Goal: Task Accomplishment & Management: Use online tool/utility

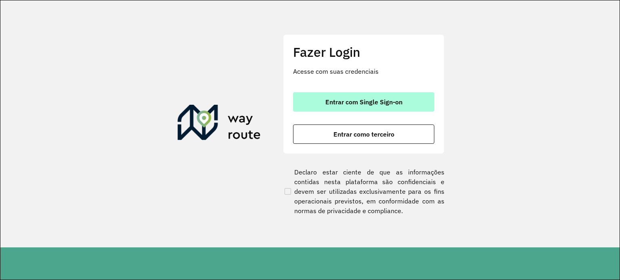
click at [382, 106] on button "Entrar com Single Sign-on" at bounding box center [363, 101] width 141 height 19
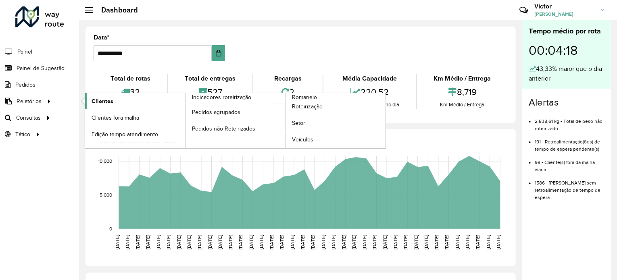
click at [117, 98] on link "Clientes" at bounding box center [135, 101] width 100 height 16
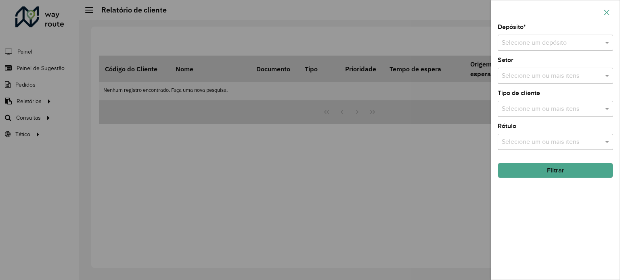
click at [610, 9] on button "button" at bounding box center [606, 12] width 13 height 13
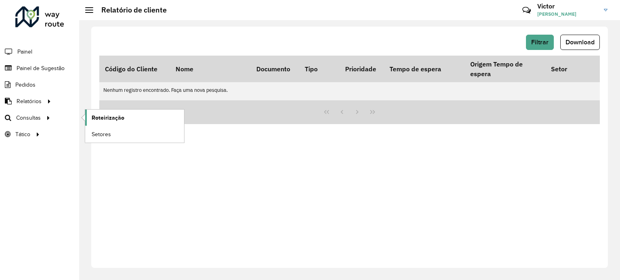
click at [88, 121] on link "Roteirização" at bounding box center [134, 118] width 99 height 16
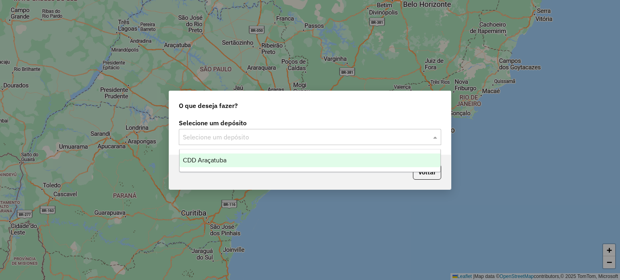
click at [434, 133] on span at bounding box center [436, 137] width 10 height 10
click at [390, 160] on div "CDD Araçatuba" at bounding box center [310, 161] width 261 height 14
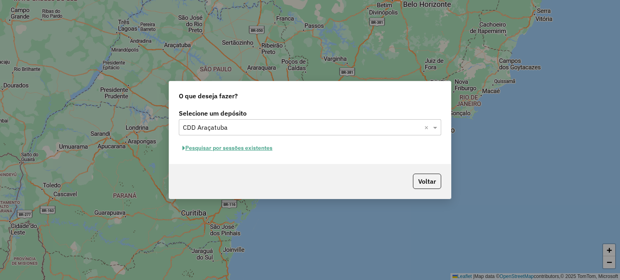
click at [247, 145] on button "Pesquisar por sessões existentes" at bounding box center [227, 148] width 97 height 13
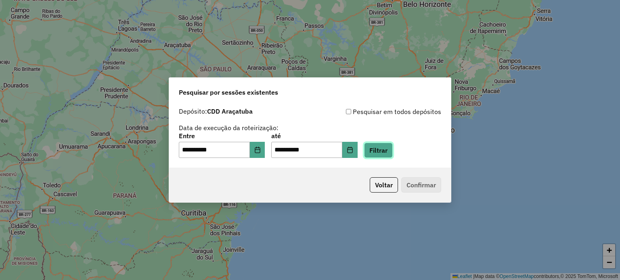
click at [392, 148] on button "Filtrar" at bounding box center [378, 150] width 29 height 15
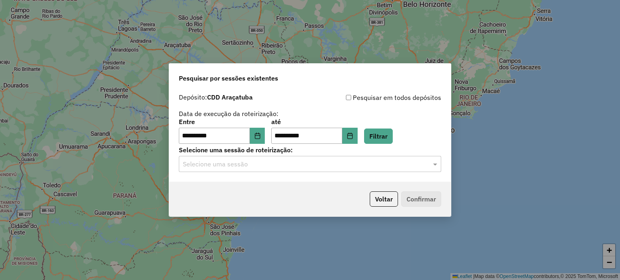
click at [331, 173] on div "**********" at bounding box center [310, 136] width 282 height 92
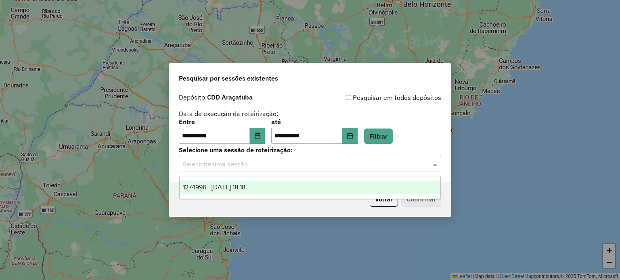
click at [330, 165] on input "text" at bounding box center [302, 165] width 238 height 10
click at [305, 186] on div "1274996 - 13/09/2025 18:18" at bounding box center [310, 188] width 261 height 14
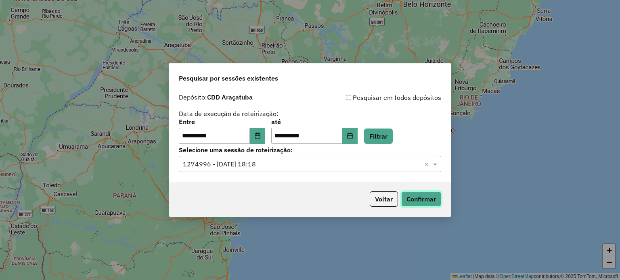
click at [408, 199] on button "Confirmar" at bounding box center [421, 199] width 40 height 15
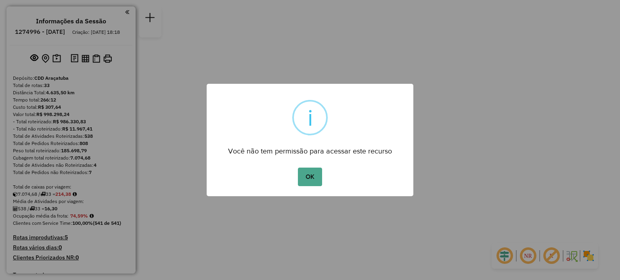
click at [298, 168] on button "OK" at bounding box center [310, 177] width 24 height 19
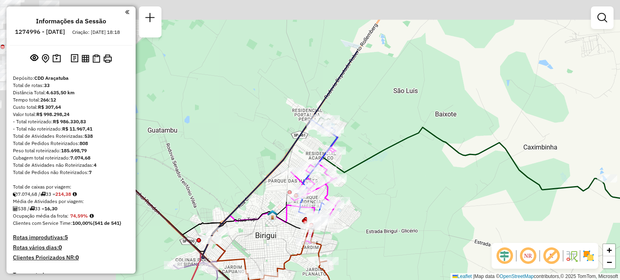
drag, startPoint x: 337, startPoint y: 127, endPoint x: 464, endPoint y: 206, distance: 149.5
click at [464, 206] on div "Janela de atendimento Grade de atendimento Capacidade Transportadoras Veículos …" at bounding box center [310, 140] width 620 height 280
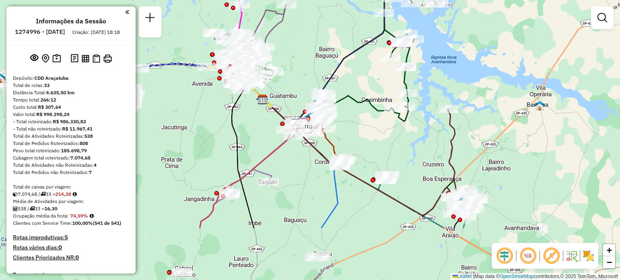
drag, startPoint x: 335, startPoint y: 209, endPoint x: 355, endPoint y: 129, distance: 82.8
click at [355, 129] on div "Janela de atendimento Grade de atendimento Capacidade Transportadoras Veículos …" at bounding box center [310, 140] width 620 height 280
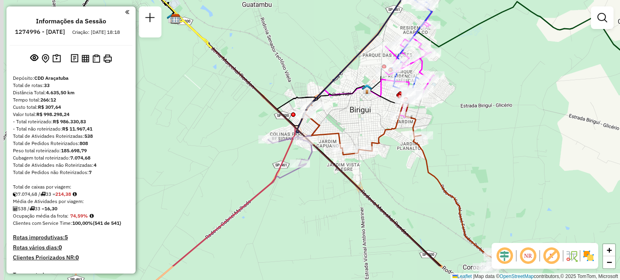
drag, startPoint x: 224, startPoint y: 225, endPoint x: 310, endPoint y: 176, distance: 98.5
click at [310, 176] on div "Janela de atendimento Grade de atendimento Capacidade Transportadoras Veículos …" at bounding box center [310, 140] width 620 height 280
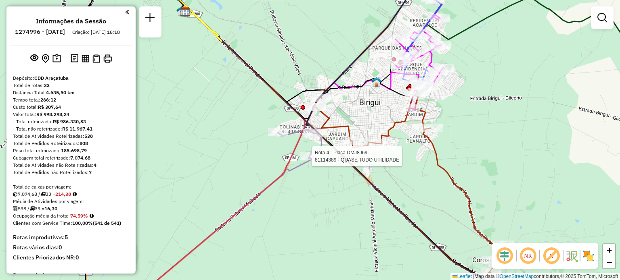
select select "**********"
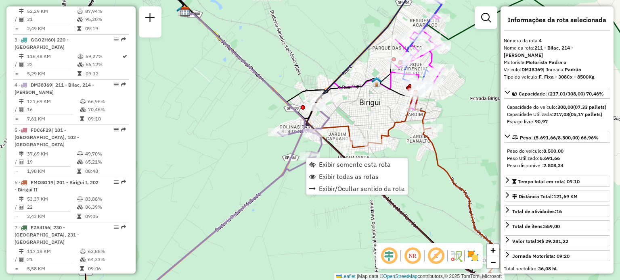
scroll to position [437, 0]
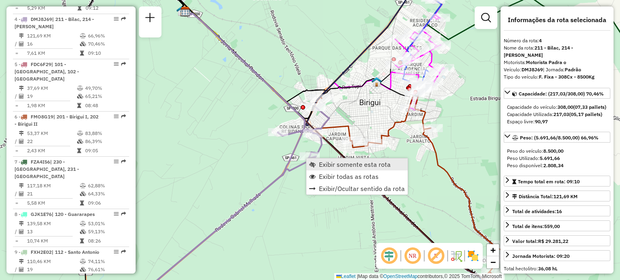
click at [326, 162] on span "Exibir somente esta rota" at bounding box center [355, 164] width 72 height 6
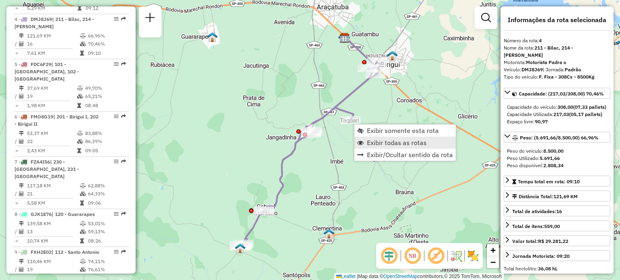
click at [369, 140] on span "Exibir todas as rotas" at bounding box center [397, 143] width 60 height 6
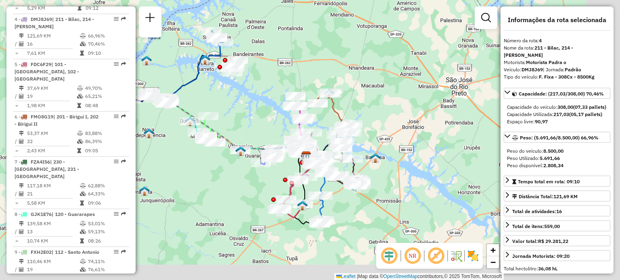
drag, startPoint x: 403, startPoint y: 215, endPoint x: 339, endPoint y: 195, distance: 66.5
click at [339, 195] on div "Janela de atendimento Grade de atendimento Capacidade Transportadoras Veículos …" at bounding box center [310, 140] width 620 height 280
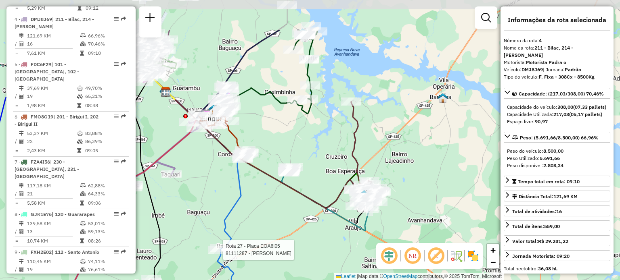
drag, startPoint x: 338, startPoint y: 80, endPoint x: 313, endPoint y: 139, distance: 63.5
click at [313, 139] on div "Rota 27 - Placa EOA6I05 81111287 - [PERSON_NAME] Janela de atendimento Grade de…" at bounding box center [310, 140] width 620 height 280
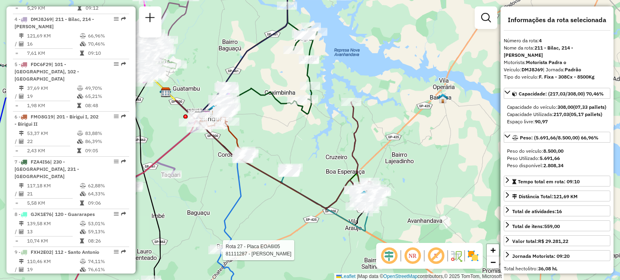
click at [471, 254] on img at bounding box center [472, 256] width 13 height 13
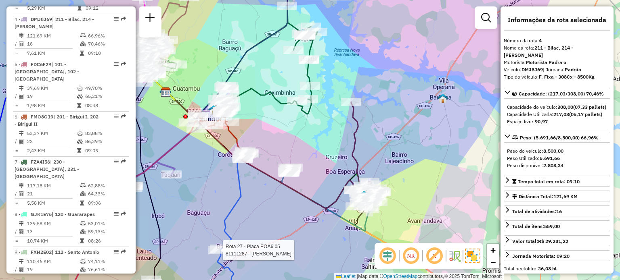
scroll to position [1497, 0]
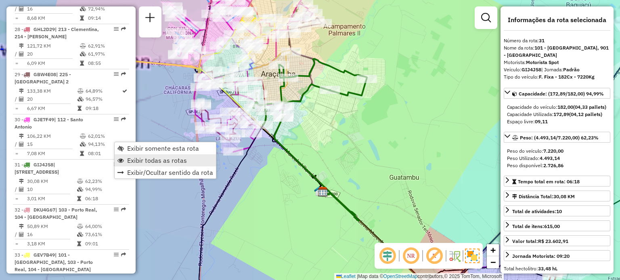
click at [138, 159] on span "Exibir todas as rotas" at bounding box center [157, 160] width 60 height 6
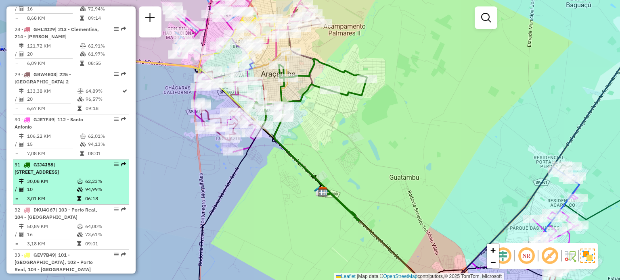
select select "**********"
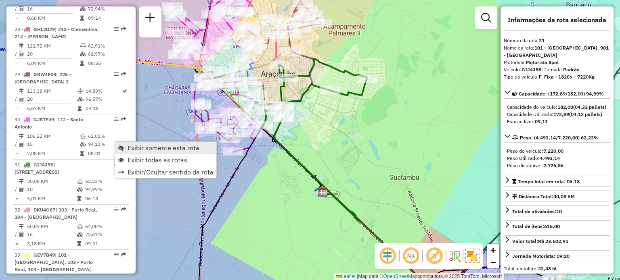
click at [128, 148] on span "Exibir somente esta rota" at bounding box center [163, 148] width 72 height 6
